Goal: Use online tool/utility

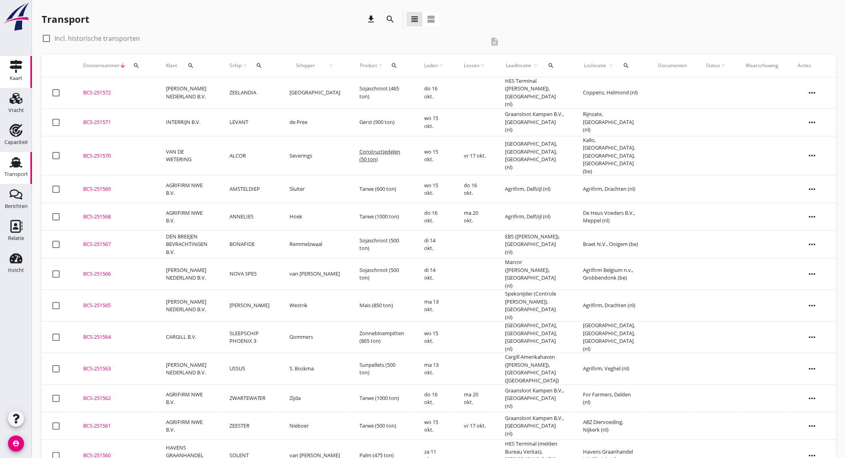
click at [24, 66] on div "Kaart" at bounding box center [15, 66] width 19 height 13
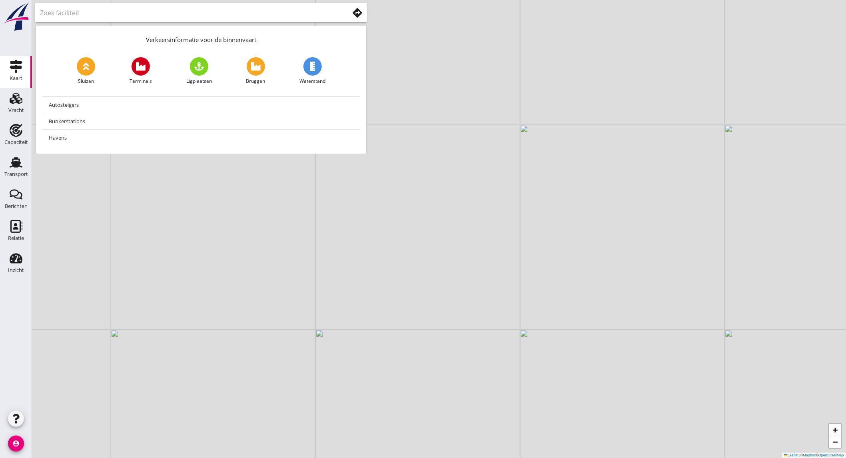
click at [357, 13] on icon at bounding box center [358, 13] width 10 height 10
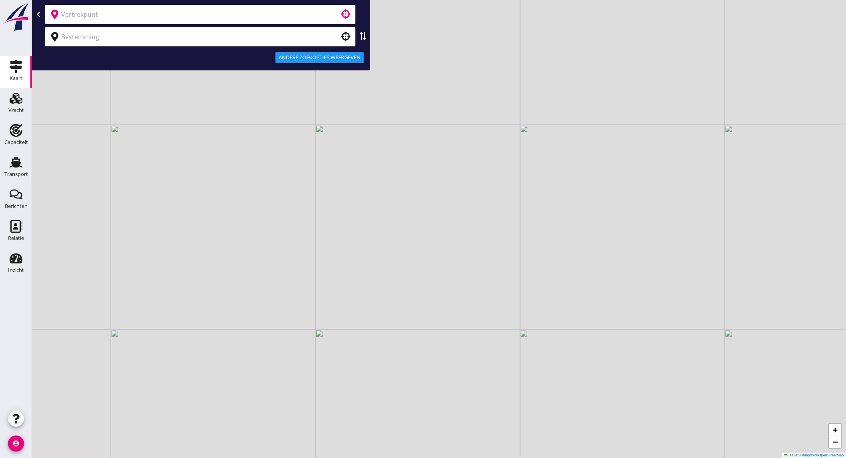
click at [254, 18] on input "text" at bounding box center [194, 14] width 267 height 13
type input "roermond"
click at [342, 11] on icon "clear" at bounding box center [344, 15] width 10 height 10
click at [94, 18] on input "text" at bounding box center [195, 14] width 269 height 13
drag, startPoint x: 134, startPoint y: 232, endPoint x: 240, endPoint y: 209, distance: 108.9
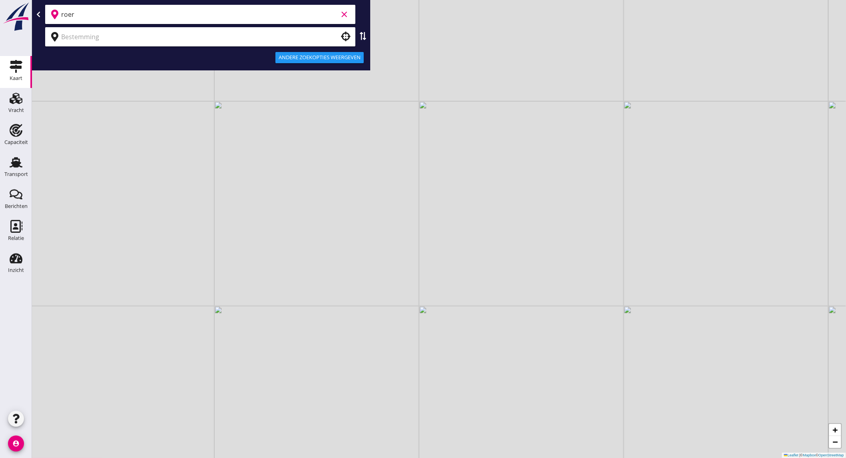
click at [240, 209] on div "+ − Leaflet | © Mapbox © OpenStreetMap" at bounding box center [439, 229] width 814 height 458
click at [113, 18] on input "roer" at bounding box center [199, 14] width 277 height 13
type input "roermond"
